Goal: Information Seeking & Learning: Learn about a topic

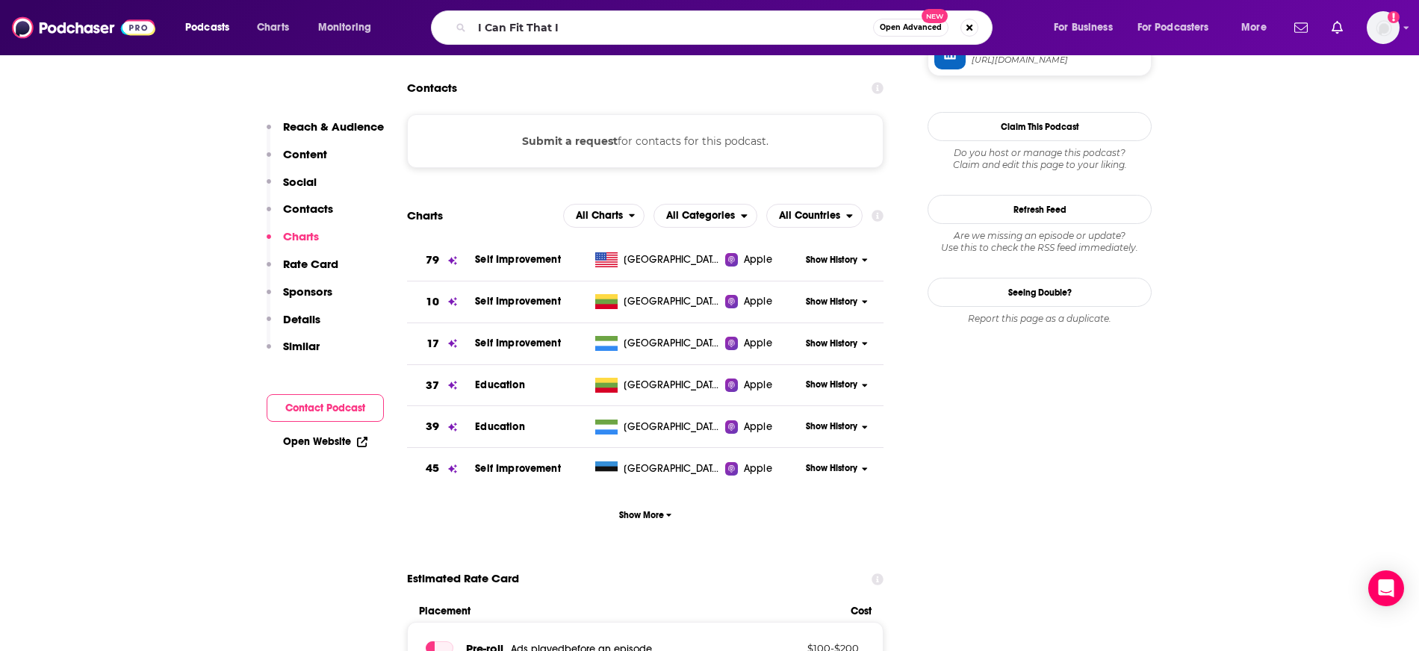
type input "I Can Fit That In"
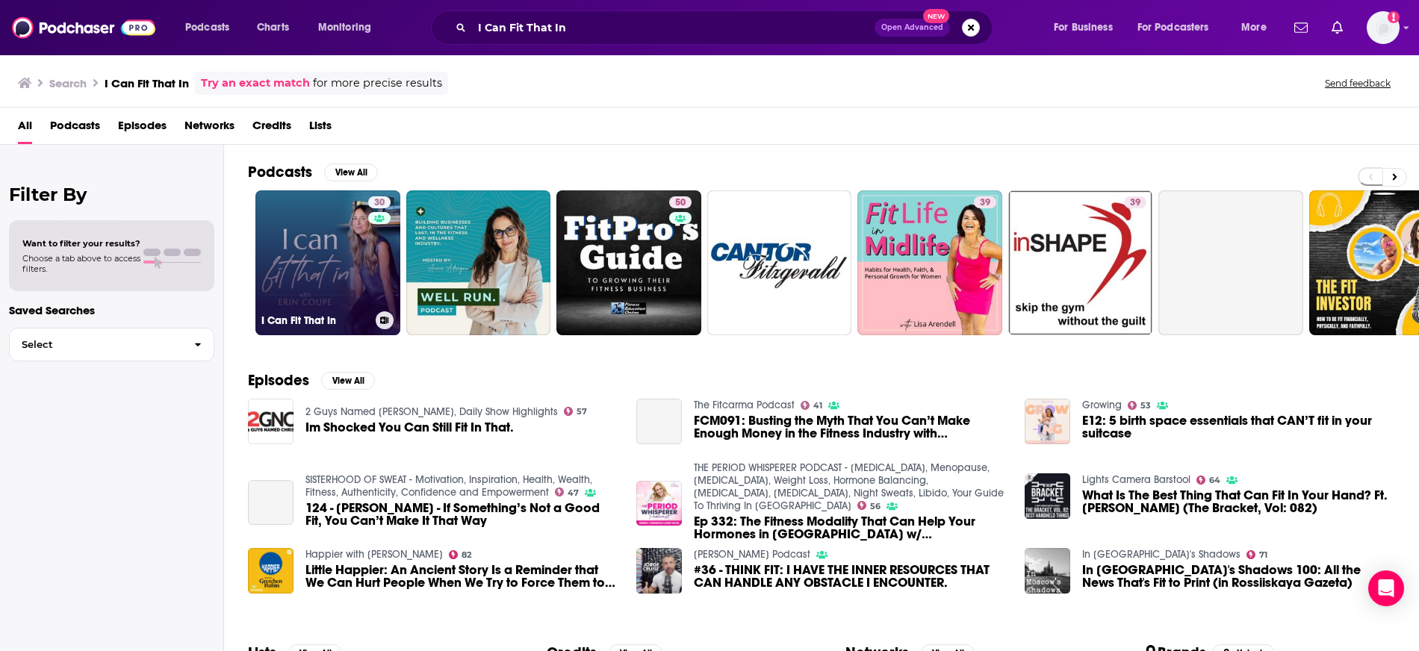
click at [334, 250] on link "30 I Can Fit That In" at bounding box center [327, 262] width 145 height 145
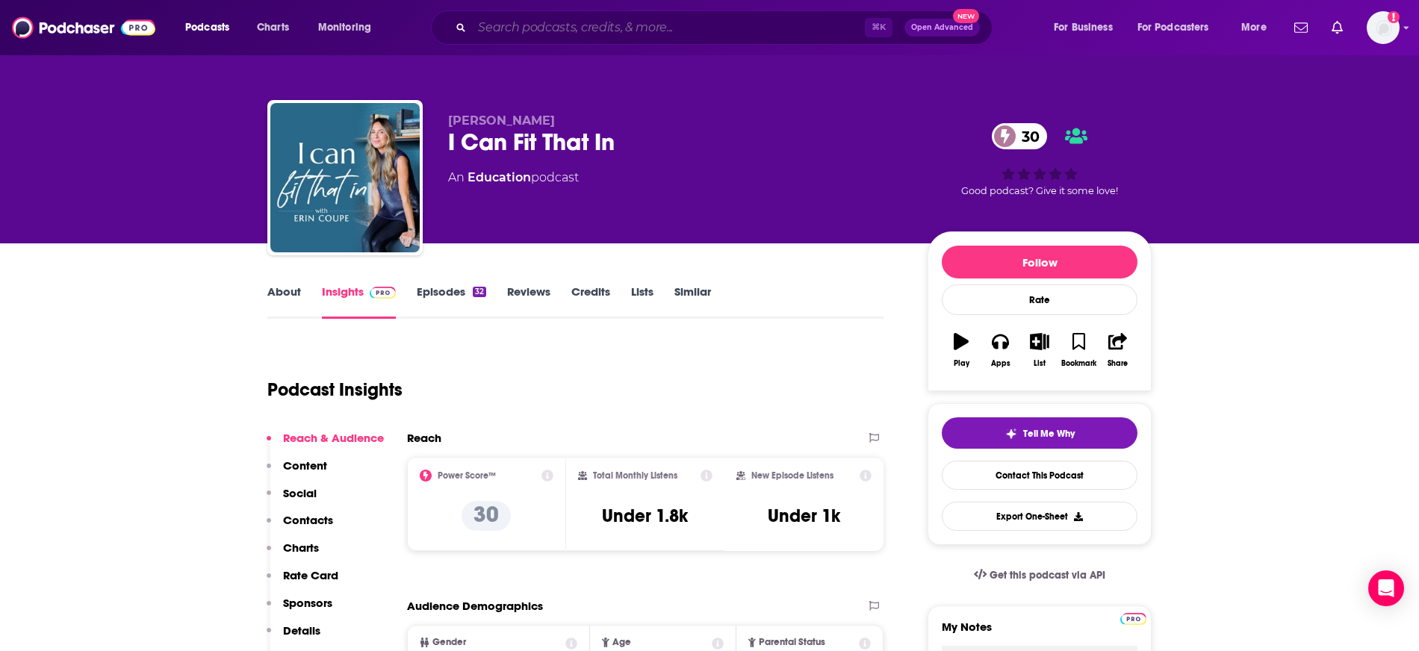
click at [556, 28] on input "Search podcasts, credits, & more..." at bounding box center [668, 28] width 393 height 24
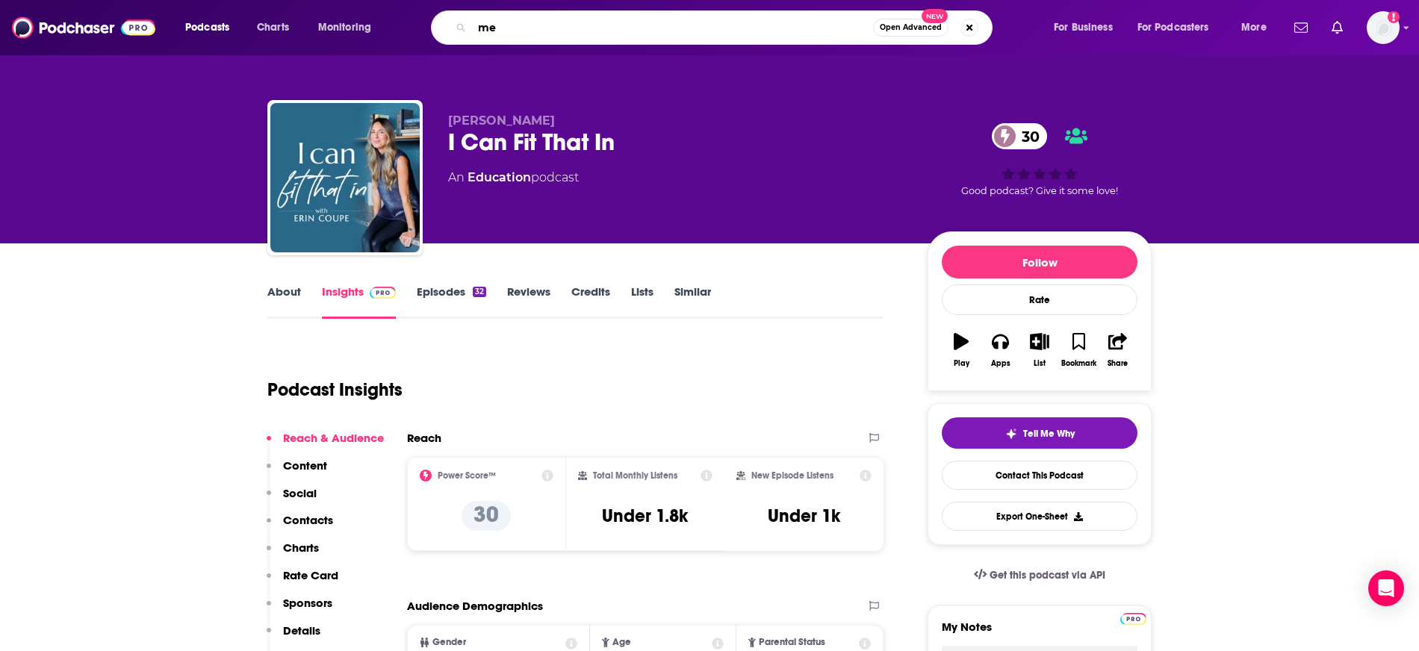
type input "m"
type input "[PERSON_NAME] Show"
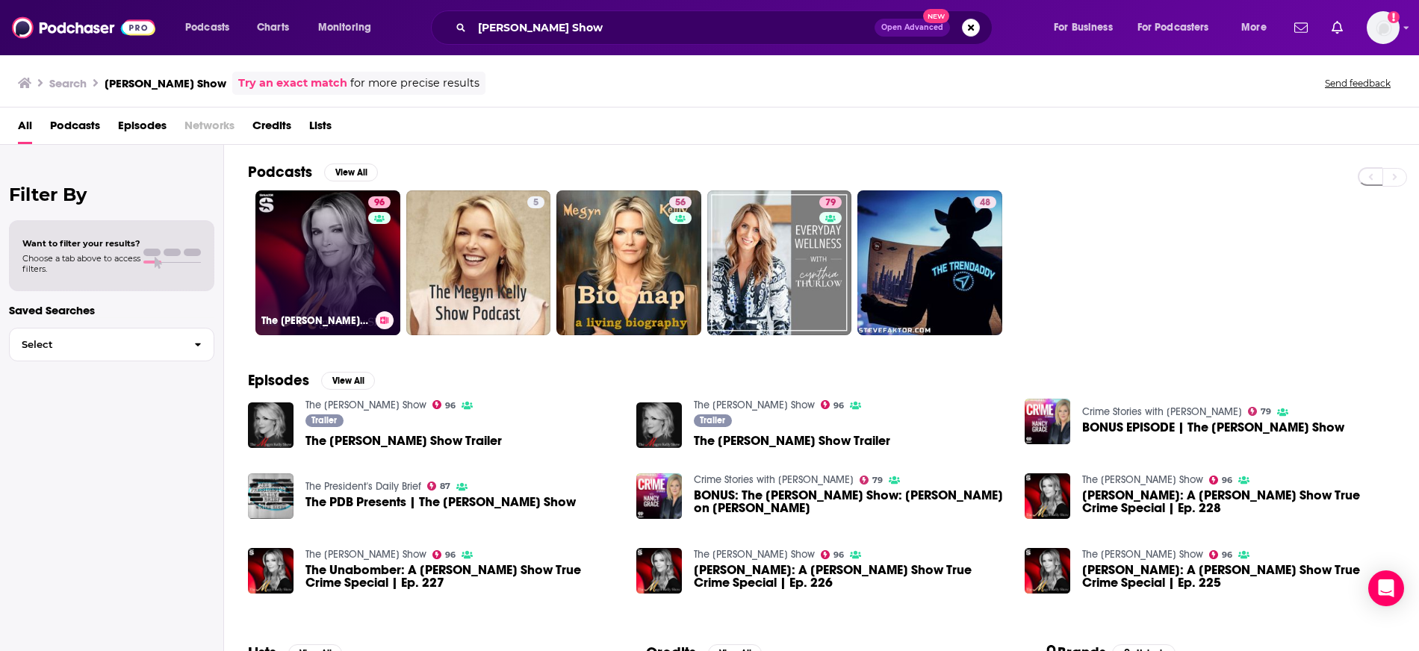
click at [347, 284] on link "96 The [PERSON_NAME] Show" at bounding box center [327, 262] width 145 height 145
